Goal: Transaction & Acquisition: Purchase product/service

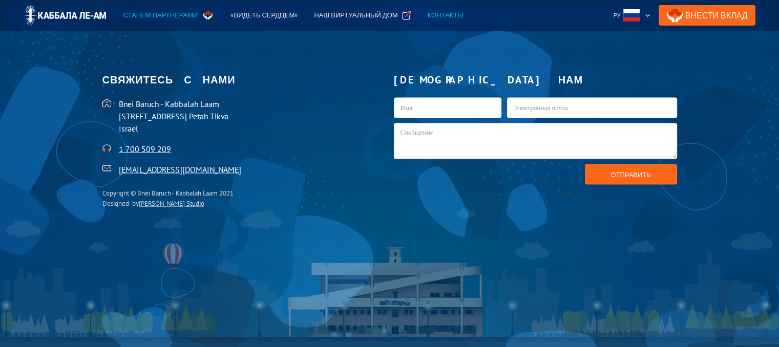
scroll to position [2207, 0]
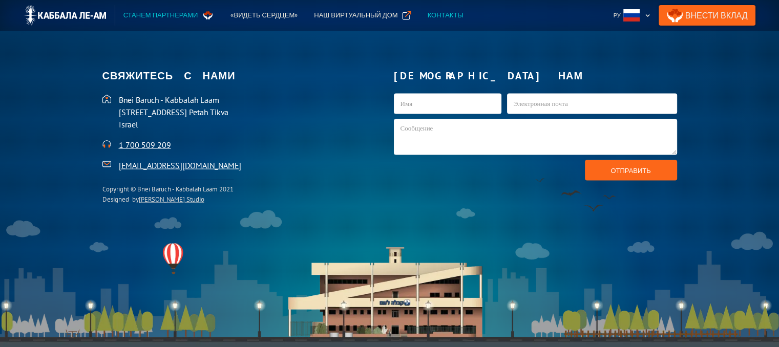
click at [705, 15] on link "Внести Вклад" at bounding box center [707, 15] width 97 height 20
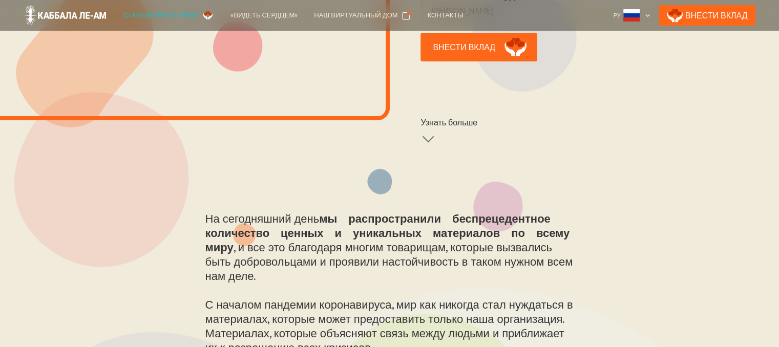
scroll to position [210, 0]
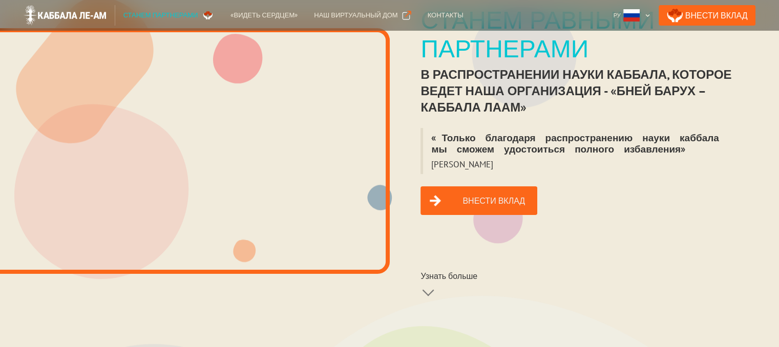
click at [456, 186] on link "Внести вклад" at bounding box center [478, 200] width 117 height 29
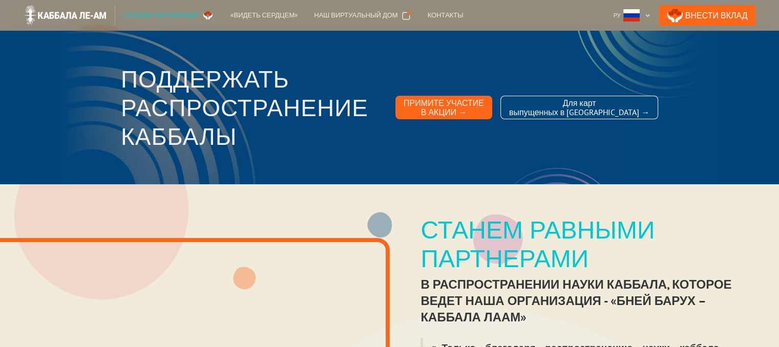
click at [465, 104] on div "Примите участие в акции →" at bounding box center [444, 107] width 80 height 18
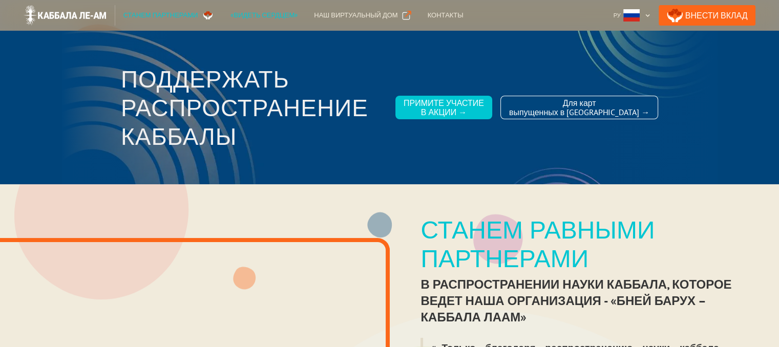
click at [252, 17] on div "«Видеть сердцем»" at bounding box center [263, 15] width 67 height 10
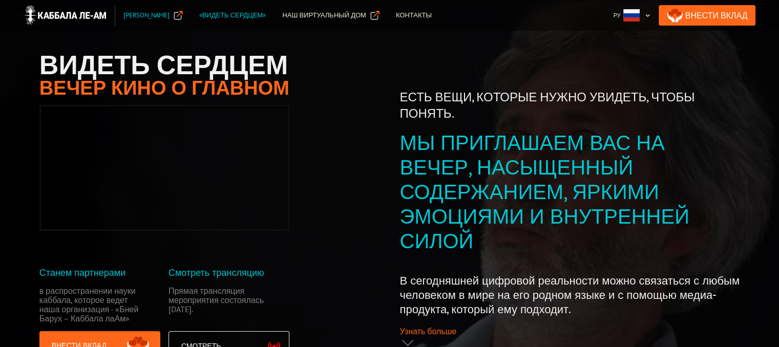
click at [169, 17] on div "Станем Партнёрами" at bounding box center [146, 15] width 46 height 10
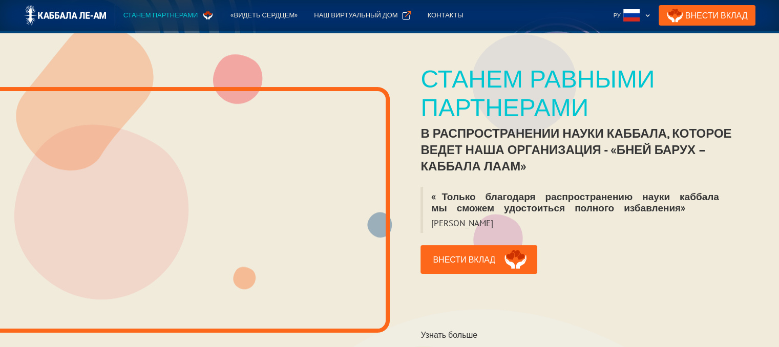
scroll to position [154, 0]
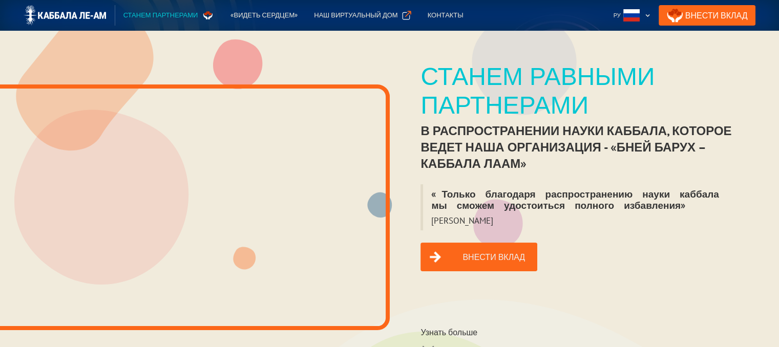
click at [447, 247] on link "Внести вклад" at bounding box center [478, 257] width 117 height 29
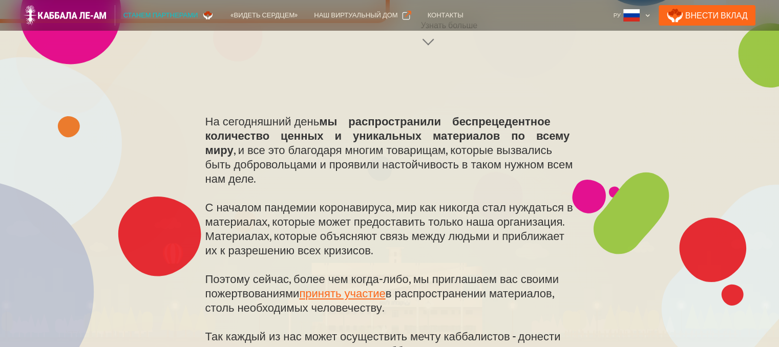
scroll to position [0, 0]
